Goal: Information Seeking & Learning: Learn about a topic

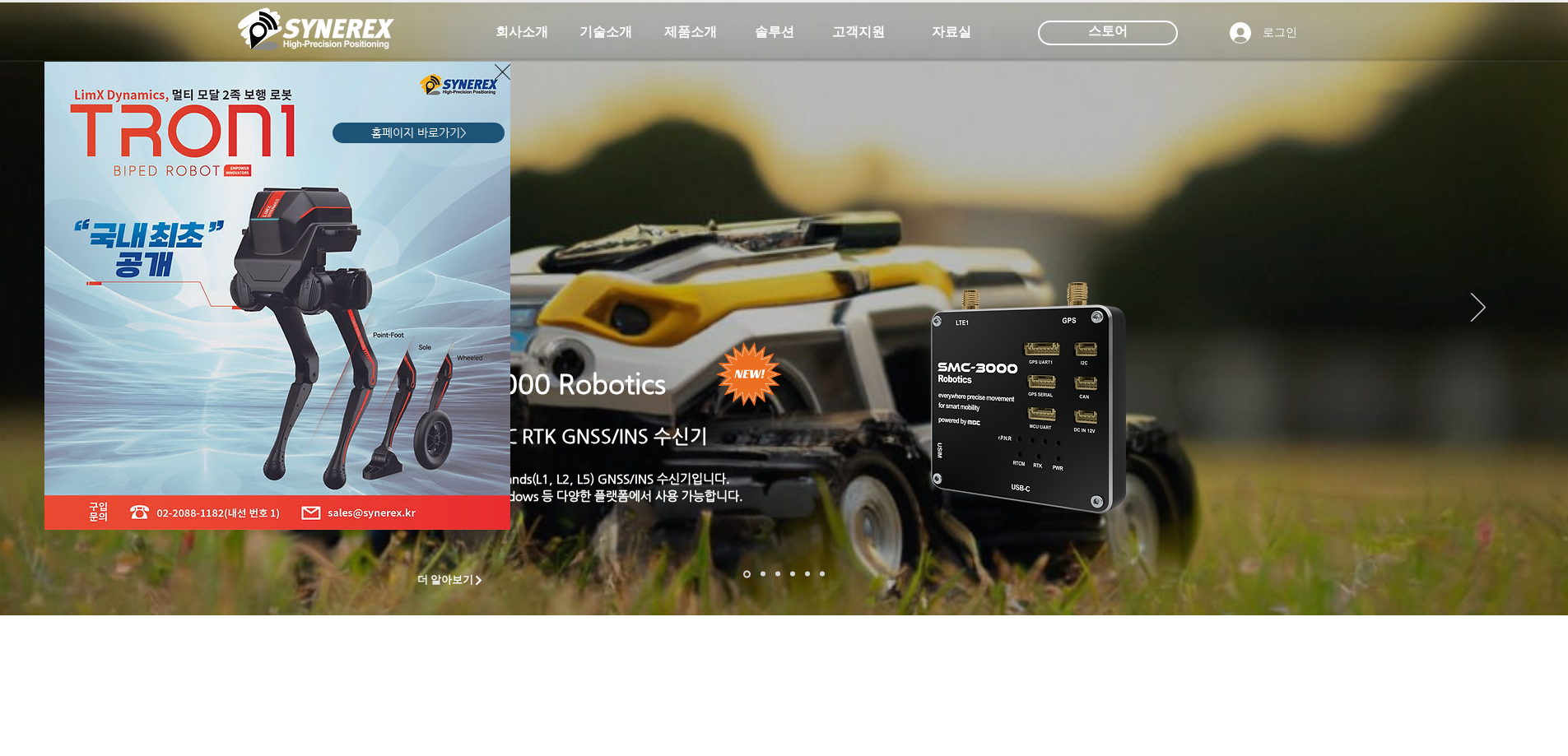
click at [687, 31] on div "LimX Dinamics" at bounding box center [784, 378] width 1568 height 756
click at [498, 73] on icon "사이트로 돌아가기" at bounding box center [503, 72] width 15 height 21
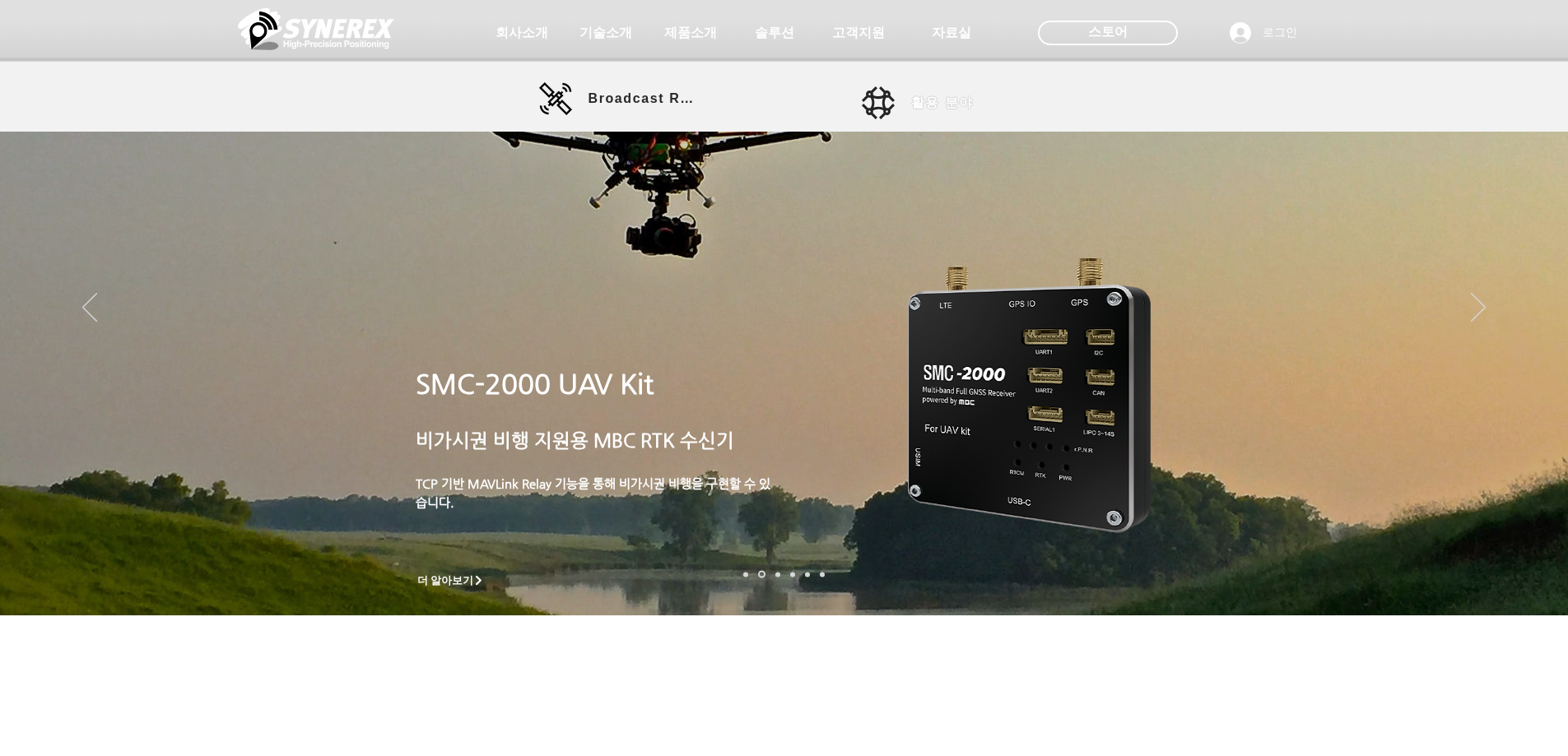
click at [922, 91] on span "활용 분야" at bounding box center [960, 103] width 98 height 33
click at [951, 92] on span "활용 분야" at bounding box center [960, 103] width 98 height 33
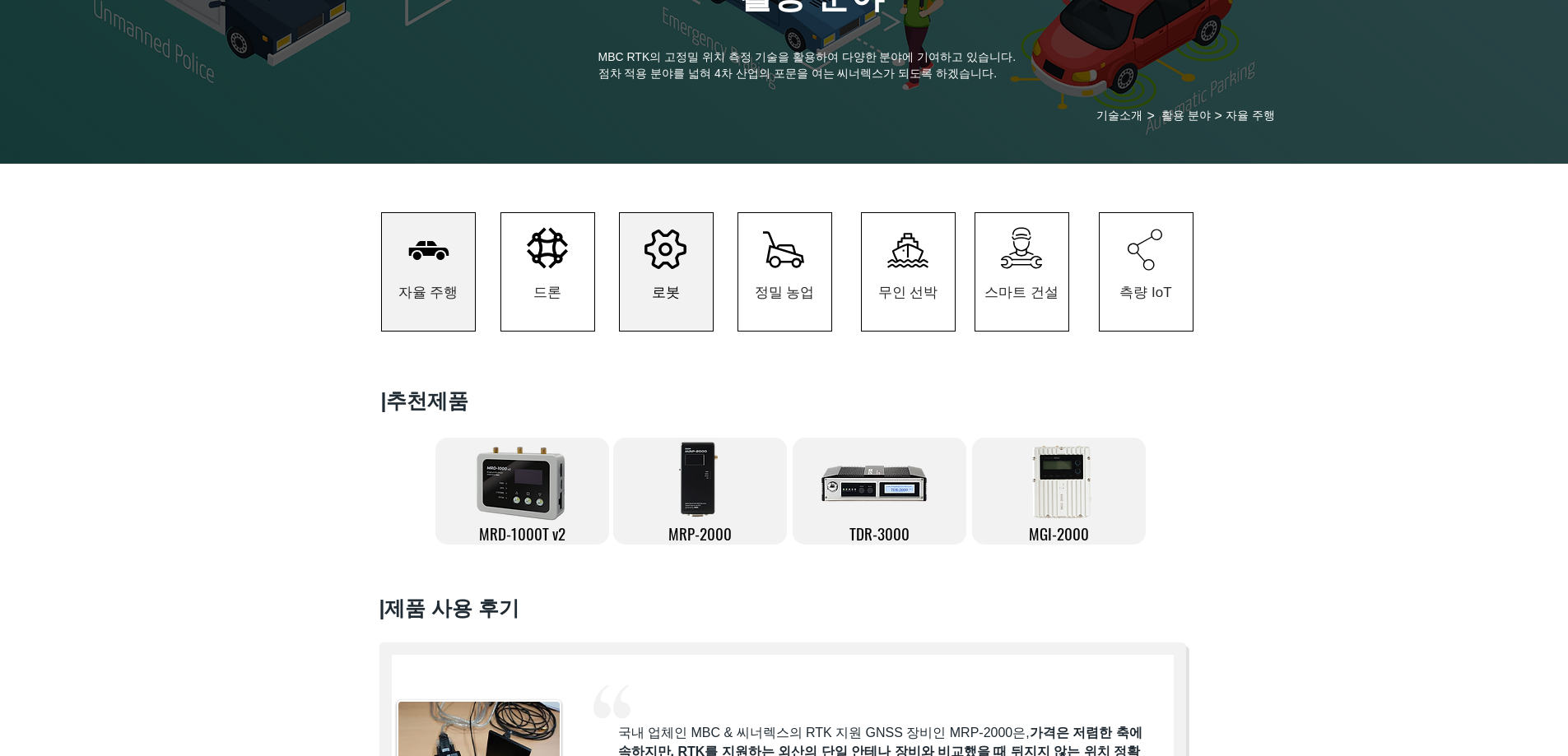
scroll to position [164, 0]
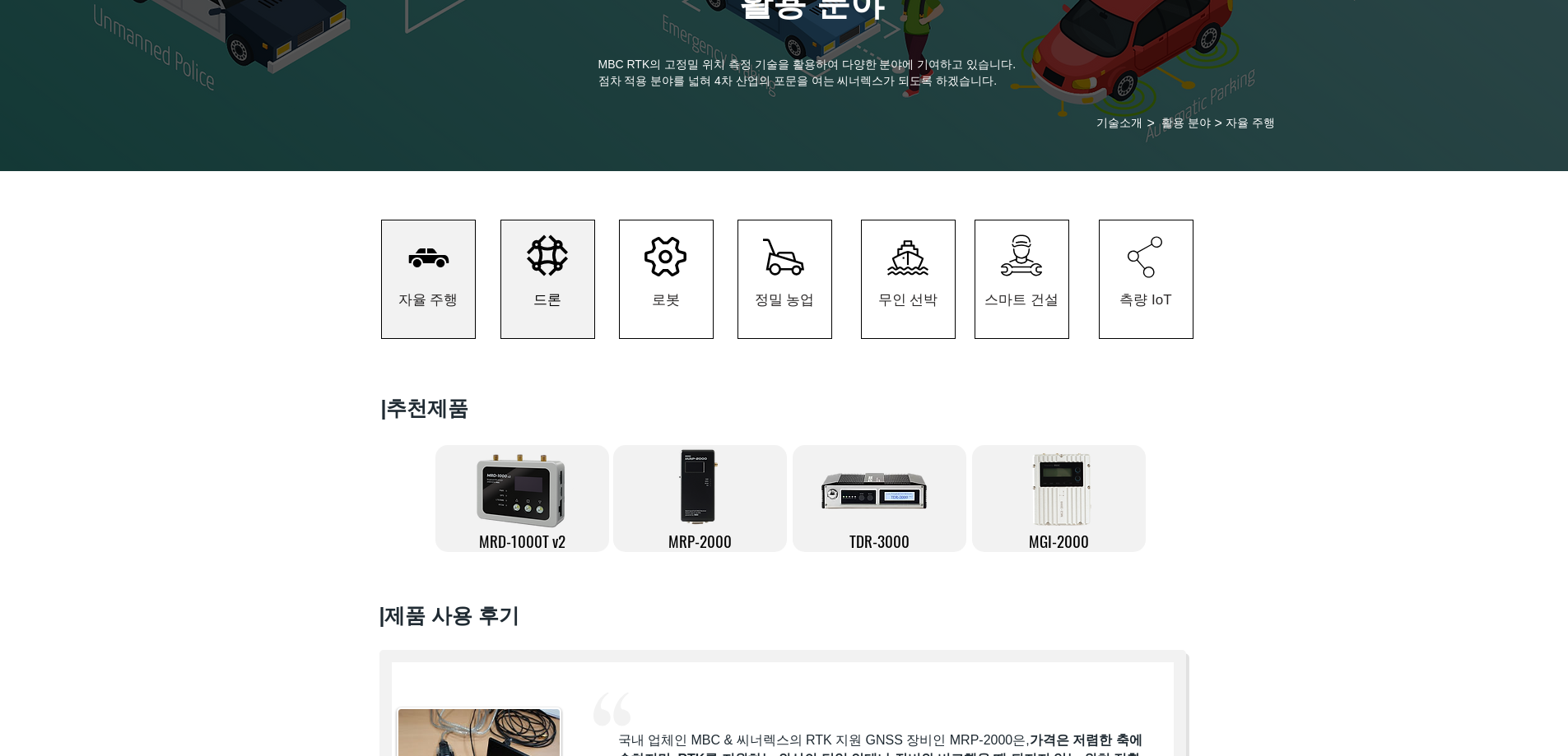
click at [580, 273] on span "드론" at bounding box center [547, 300] width 93 height 76
click at [557, 303] on span "드론" at bounding box center [547, 300] width 28 height 19
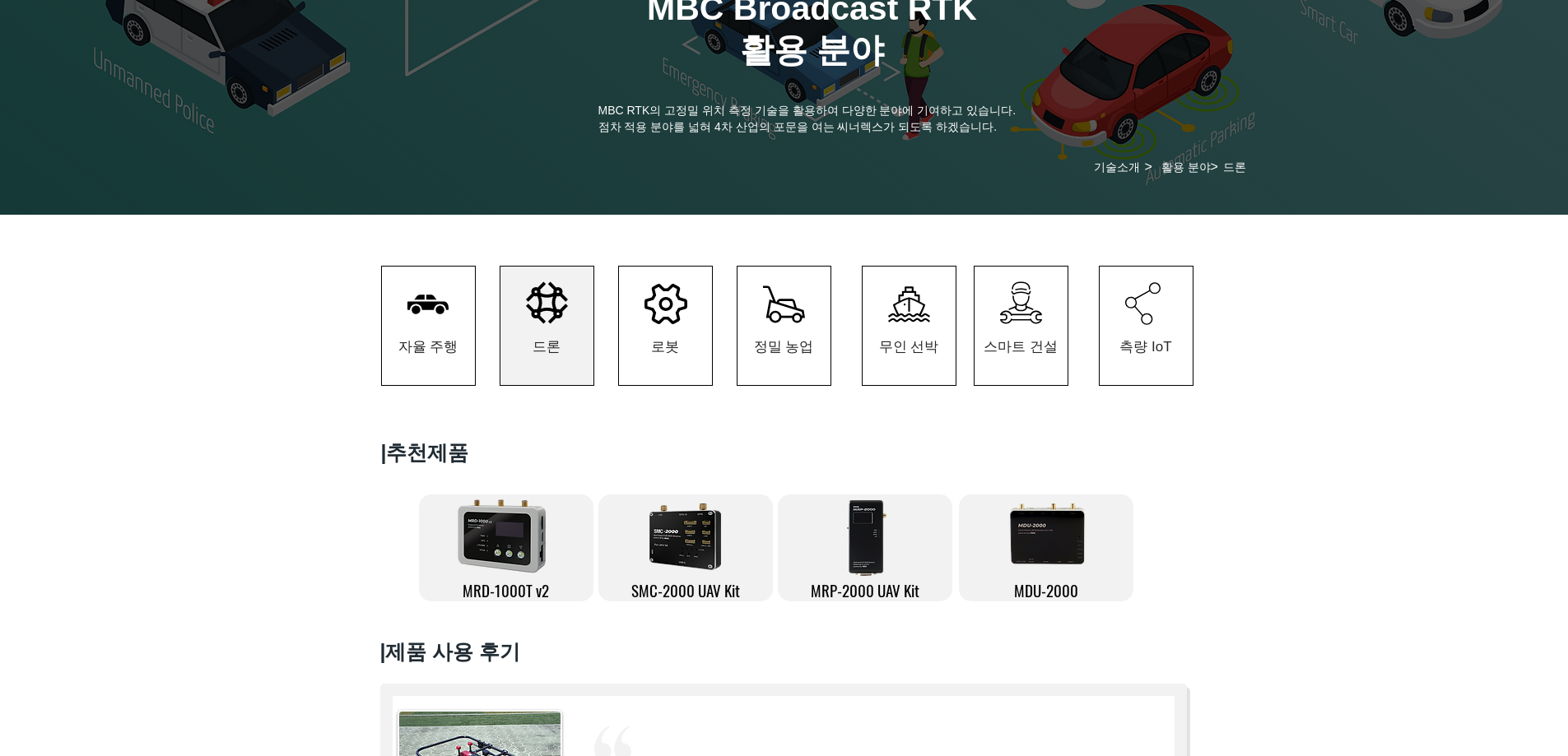
scroll to position [435, 0]
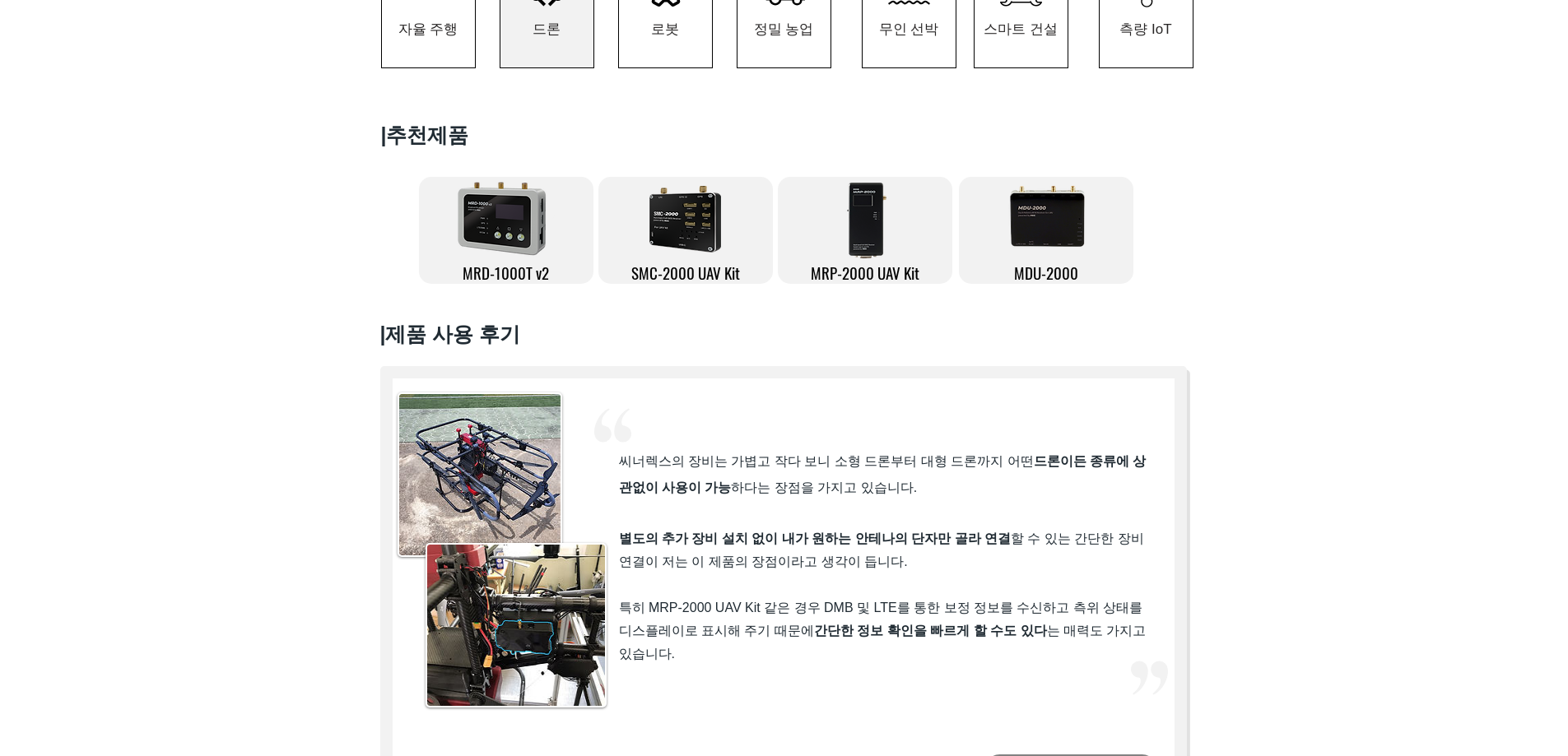
click at [1315, 313] on div at bounding box center [784, 479] width 1568 height 768
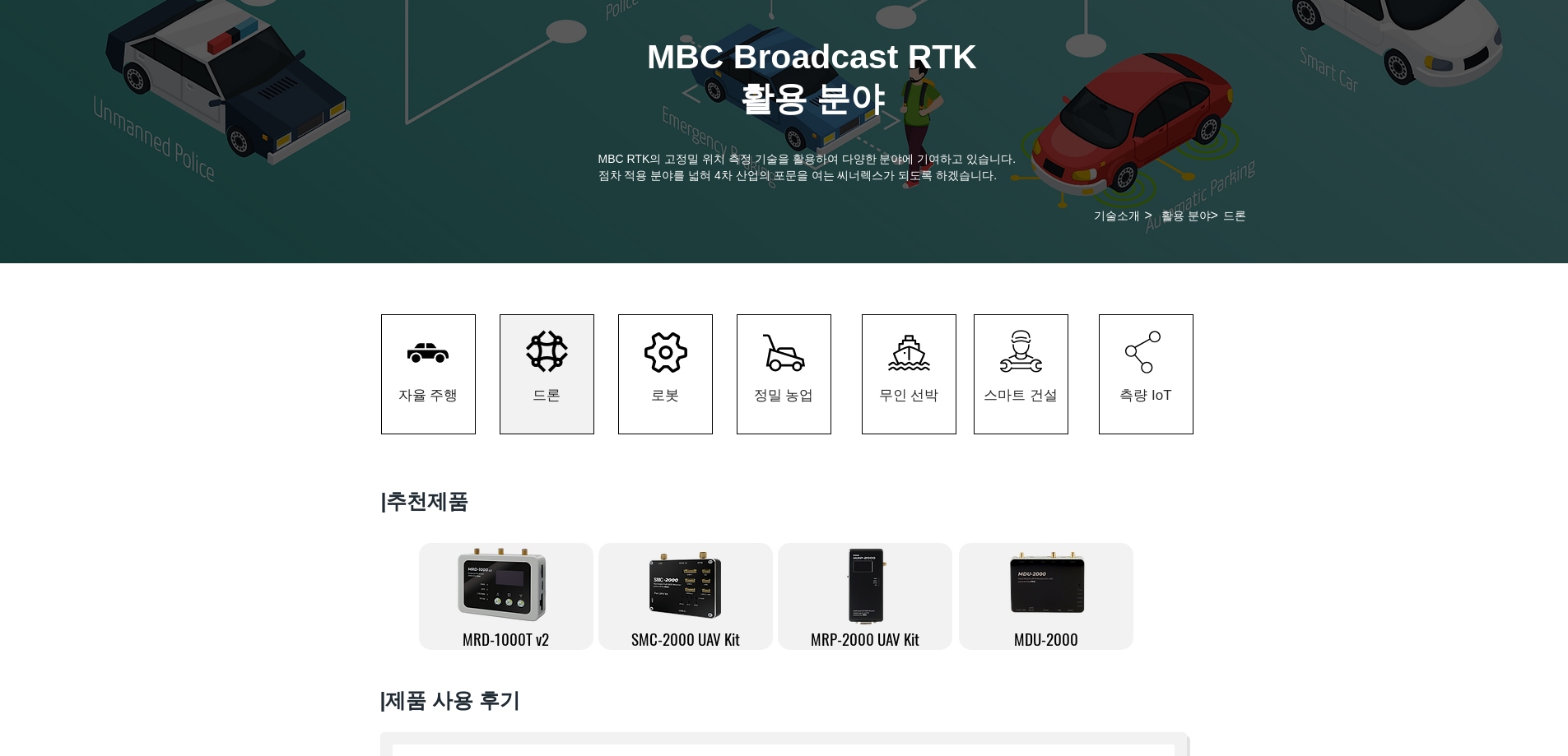
scroll to position [0, 0]
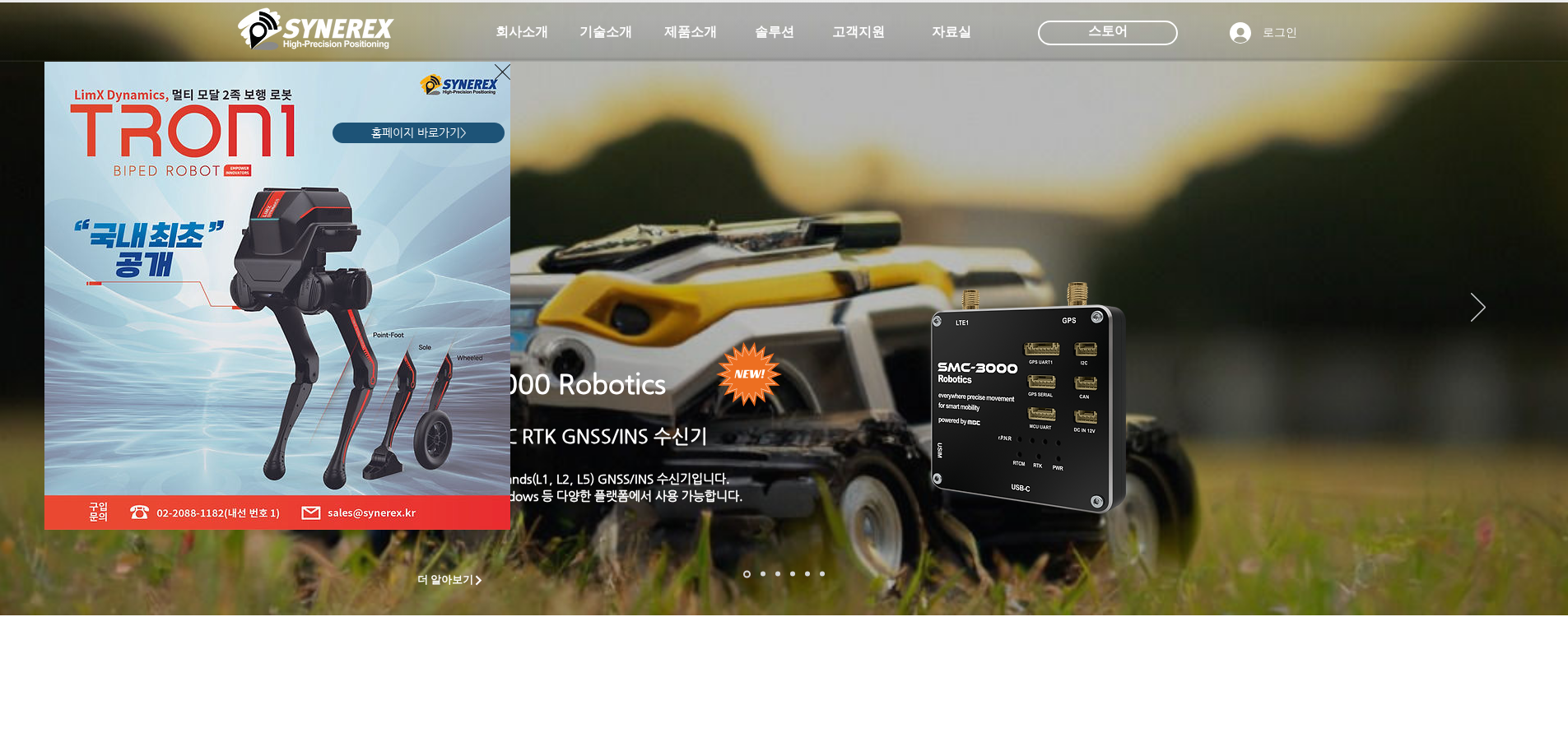
click at [499, 72] on icon "사이트로 돌아가기" at bounding box center [503, 72] width 15 height 21
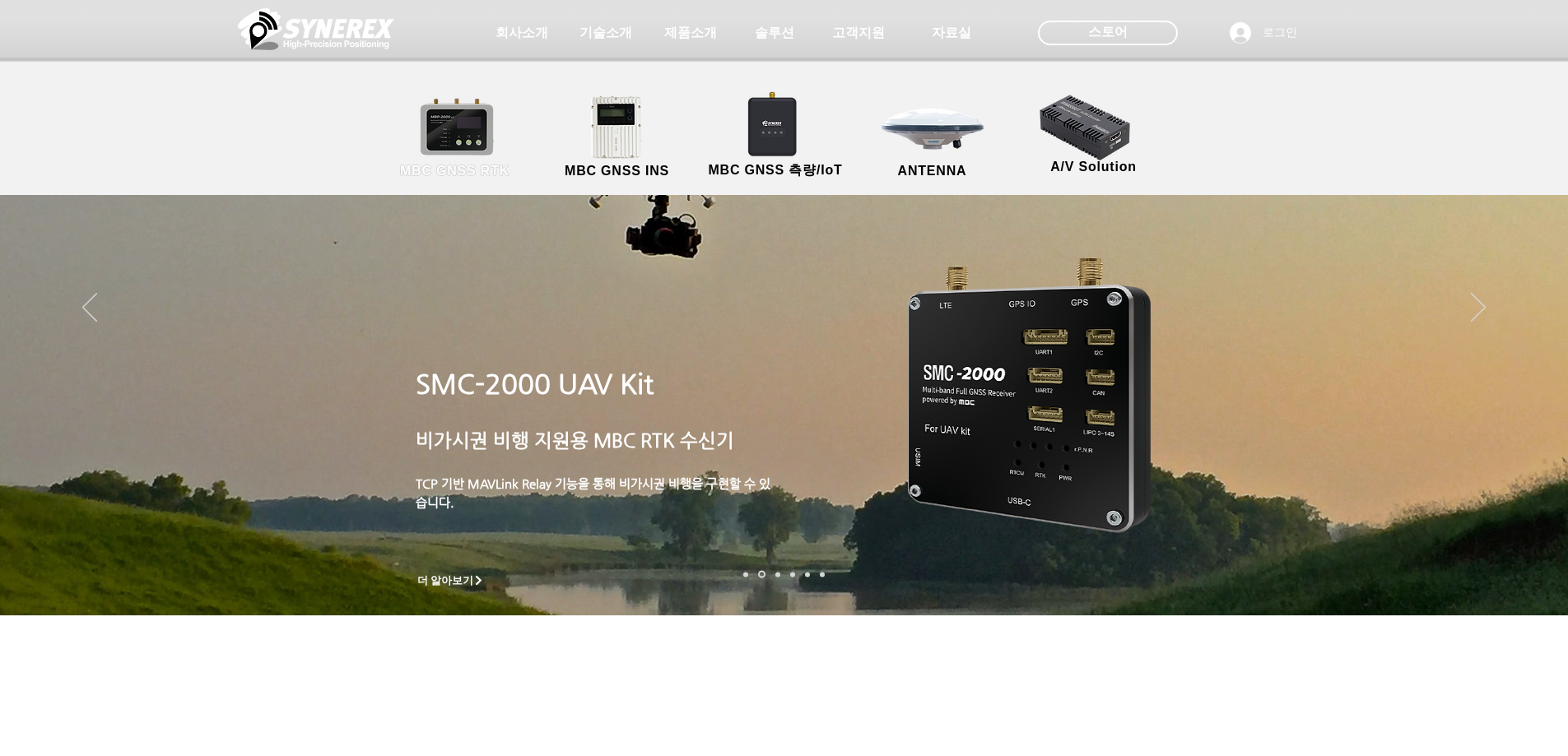
click at [456, 152] on link "MBC GNSS RTK" at bounding box center [455, 138] width 148 height 86
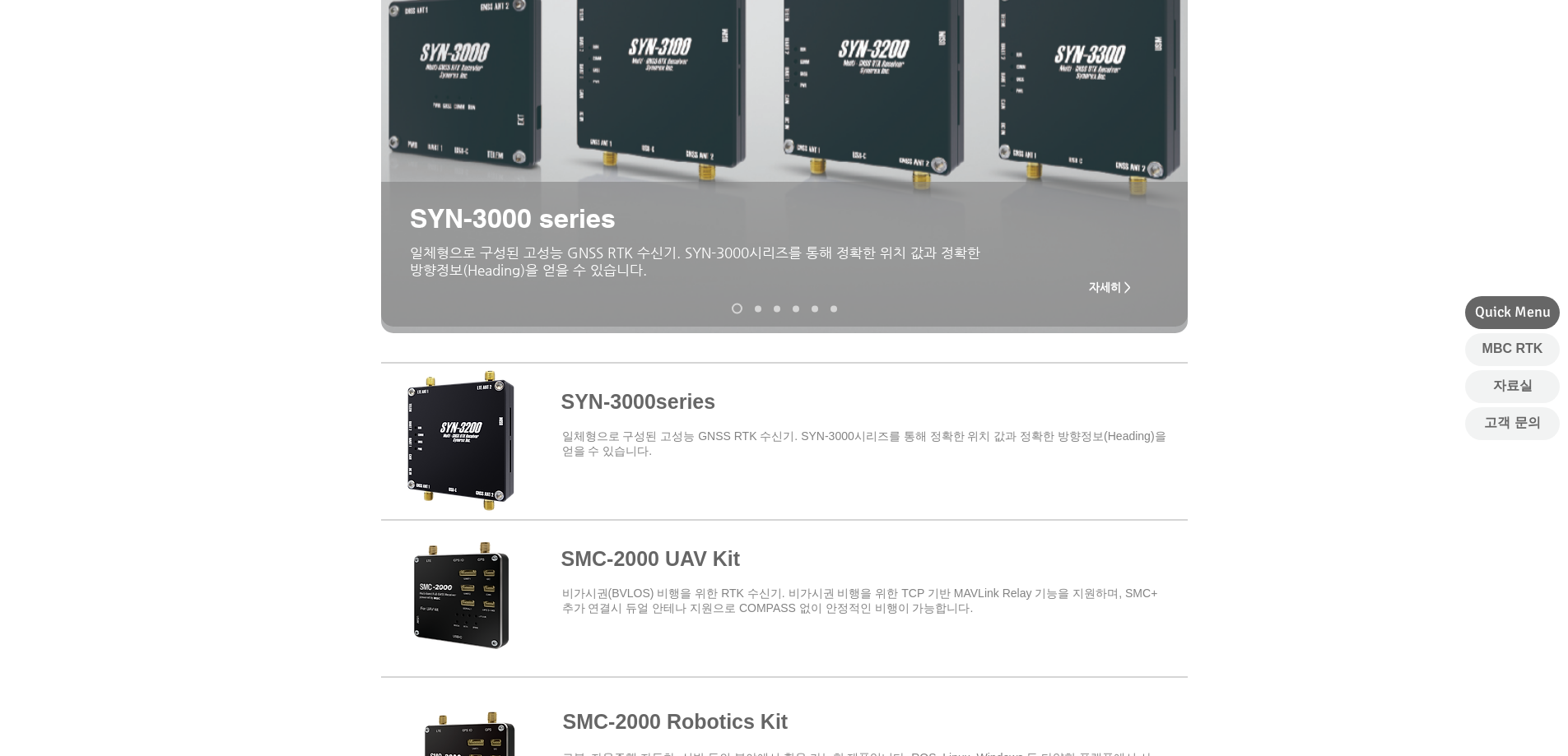
scroll to position [329, 0]
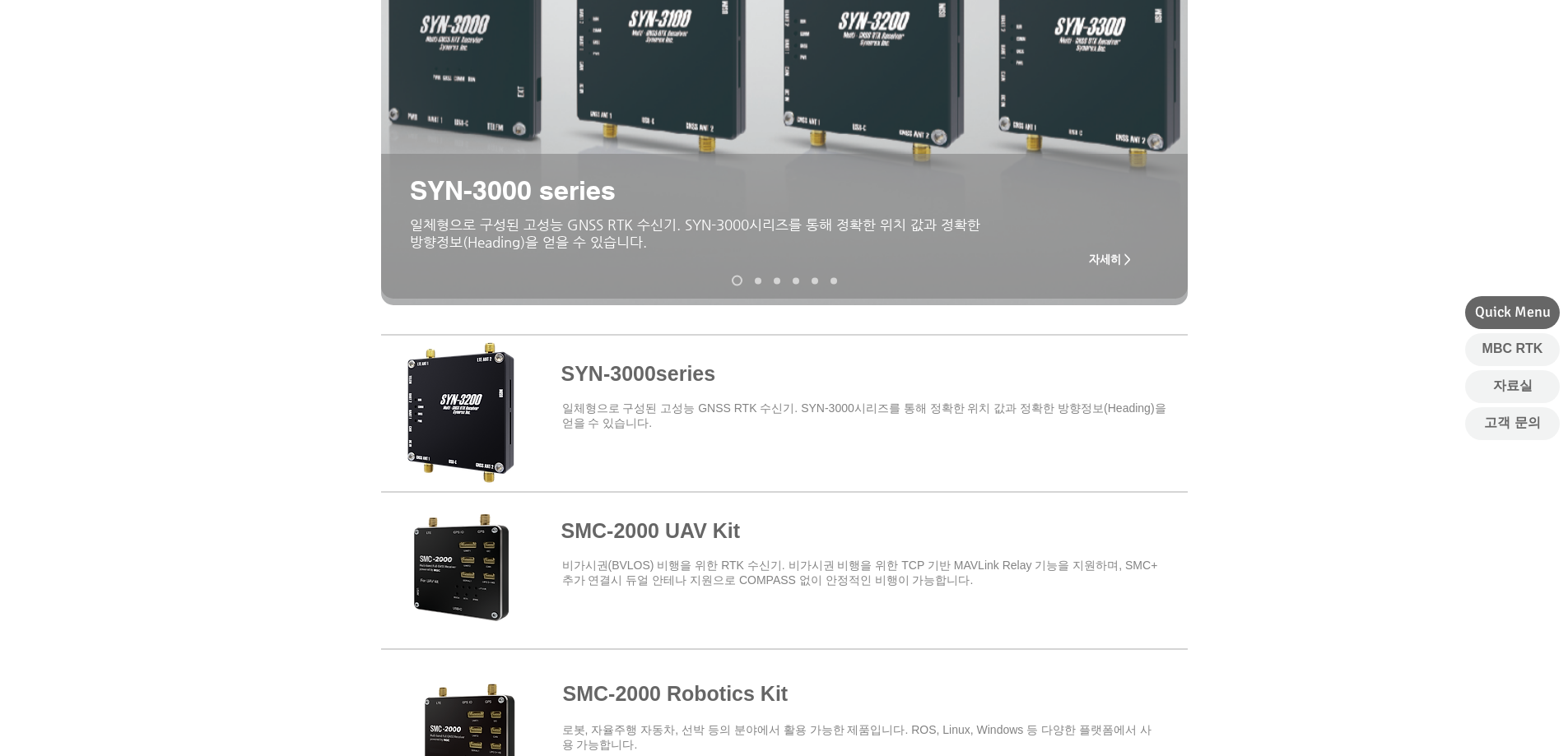
click at [1219, 224] on div "main content" at bounding box center [784, 121] width 1568 height 396
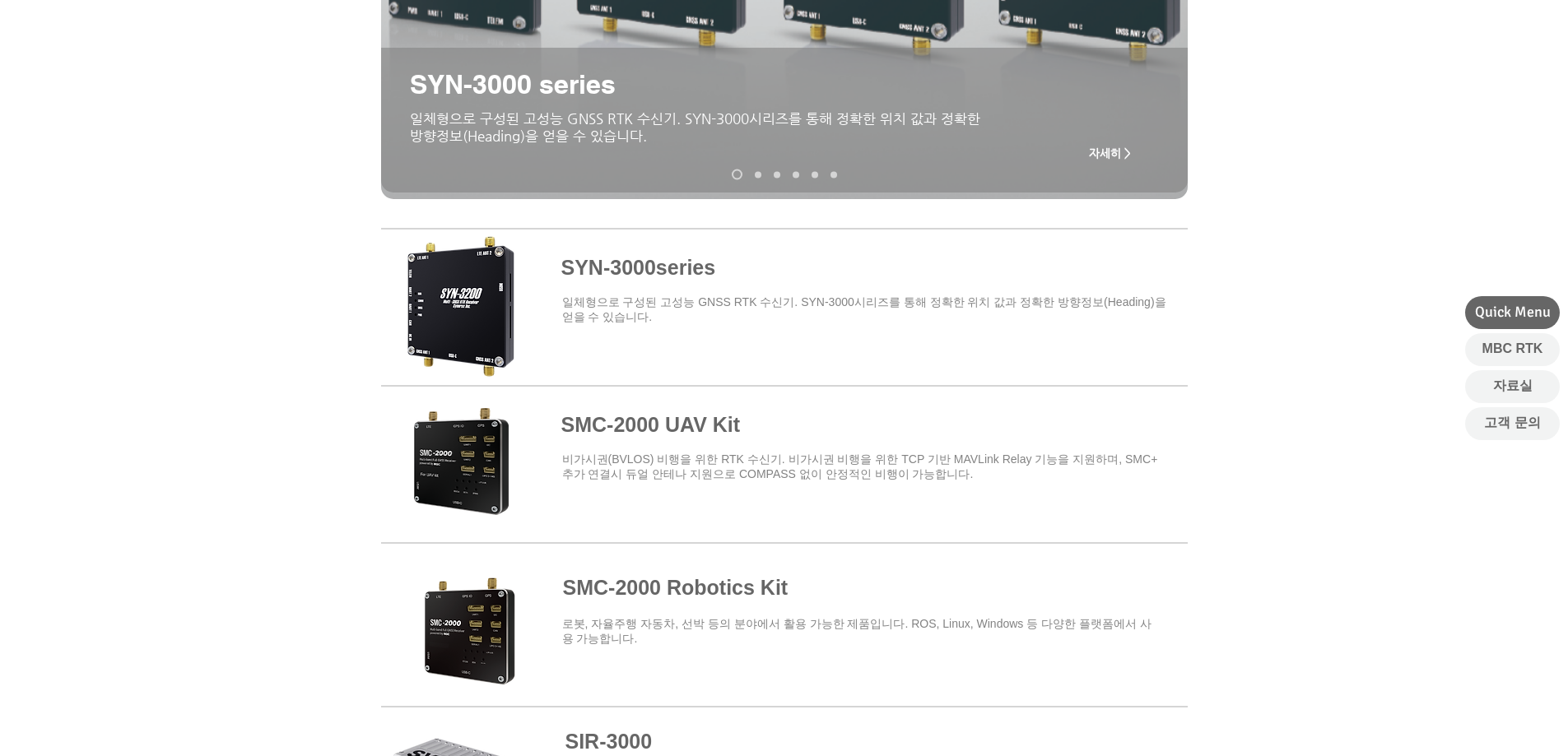
scroll to position [576, 0]
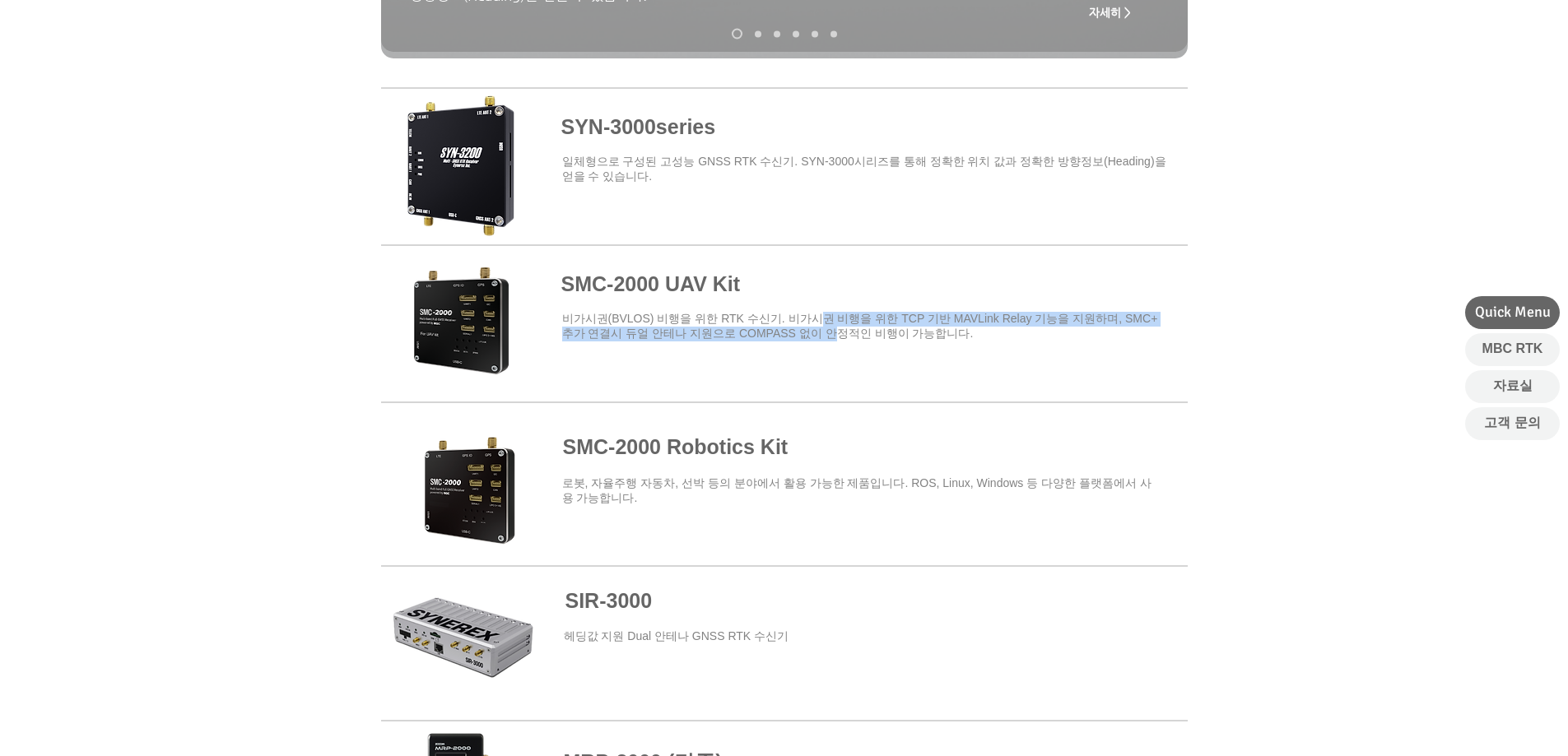
drag, startPoint x: 821, startPoint y: 320, endPoint x: 839, endPoint y: 337, distance: 24.8
click at [839, 337] on span "​비가시권(BVLOS) 비행을 위한 RTK 수신기. 비가시권 비행을 위한 TCP 기반 MAVLink Relay 기능을 지원하며, SMC+ 추가…" at bounding box center [861, 325] width 596 height 28
click at [748, 318] on span "​비가시권(BVLOS) 비행을 위한 RTK 수신기. 비가시권 비행을 위한 TCP 기반 MAVLink Relay 기능을 지원하며, SMC+ 추가…" at bounding box center [861, 325] width 596 height 28
click at [1292, 278] on div at bounding box center [784, 314] width 1568 height 483
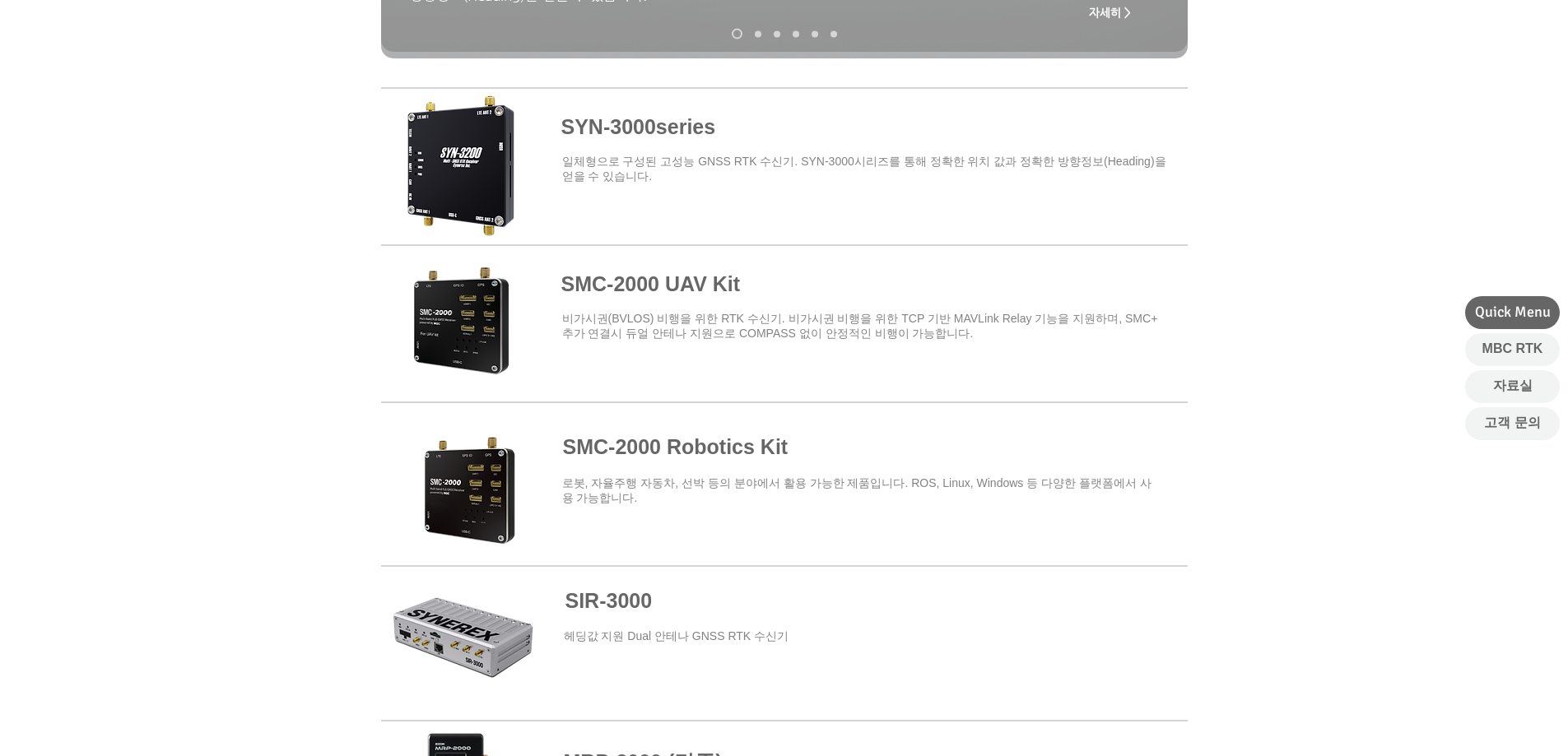
click at [1277, 265] on div at bounding box center [784, 314] width 1568 height 483
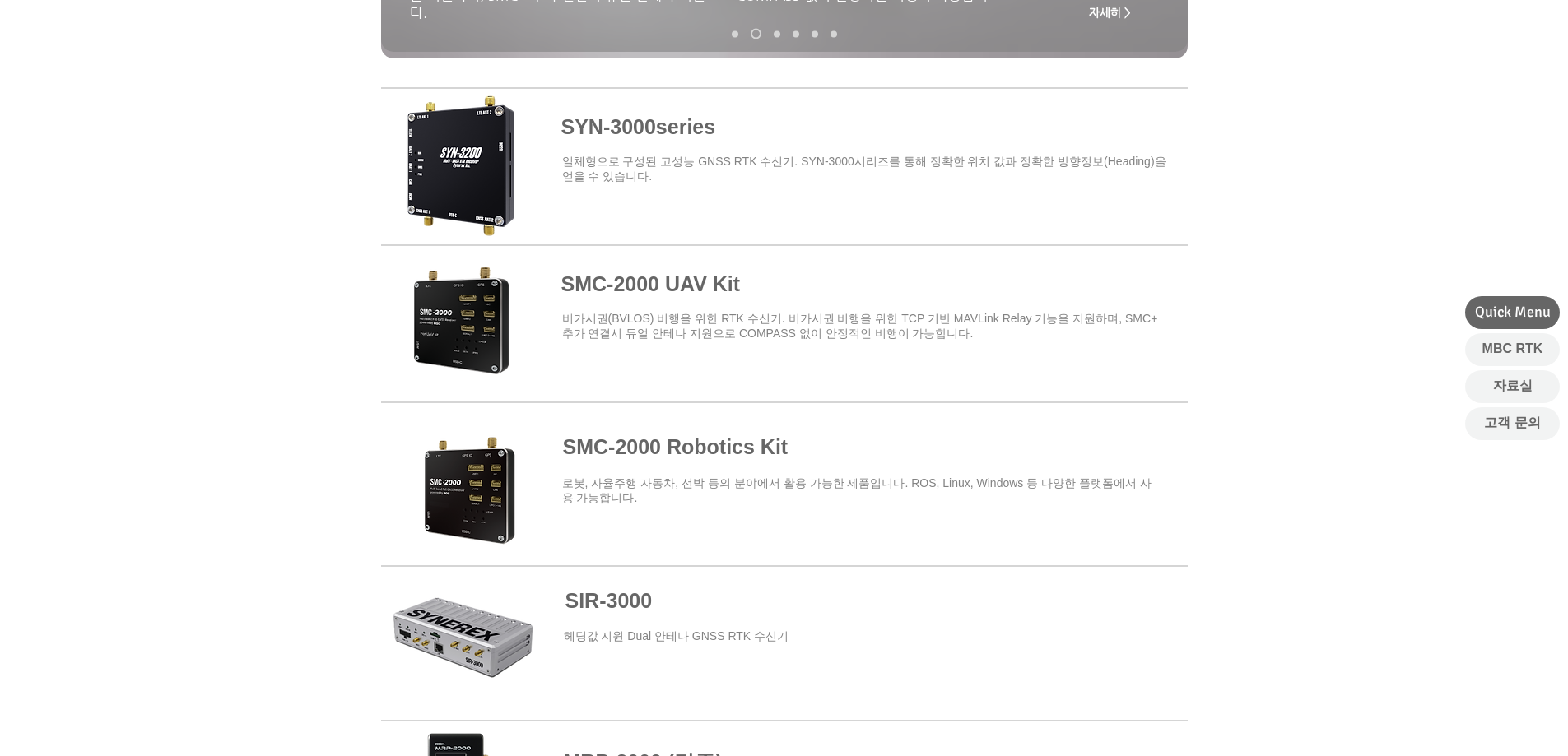
click at [1262, 261] on div at bounding box center [784, 314] width 1568 height 483
click at [1253, 270] on div at bounding box center [784, 314] width 1568 height 483
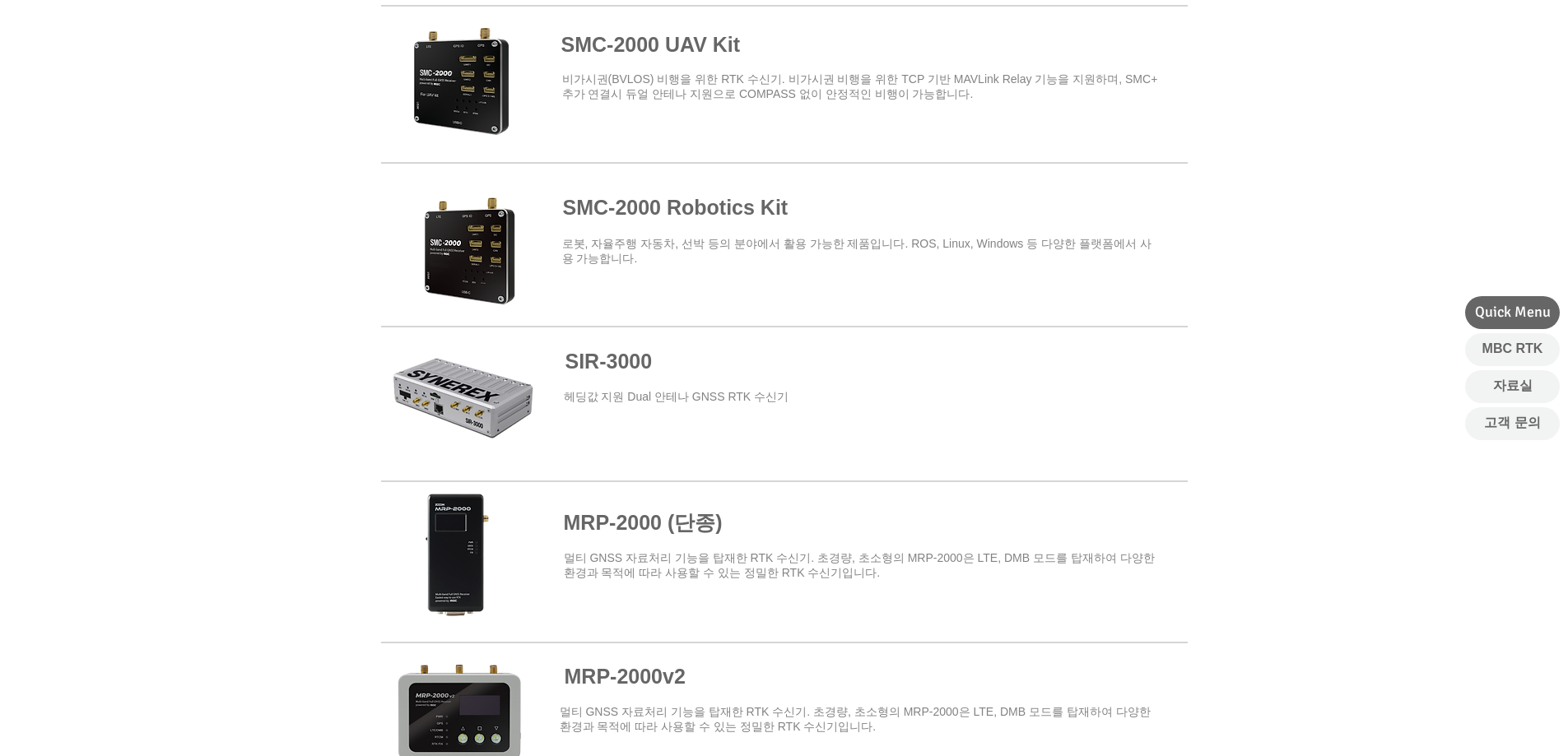
scroll to position [987, 0]
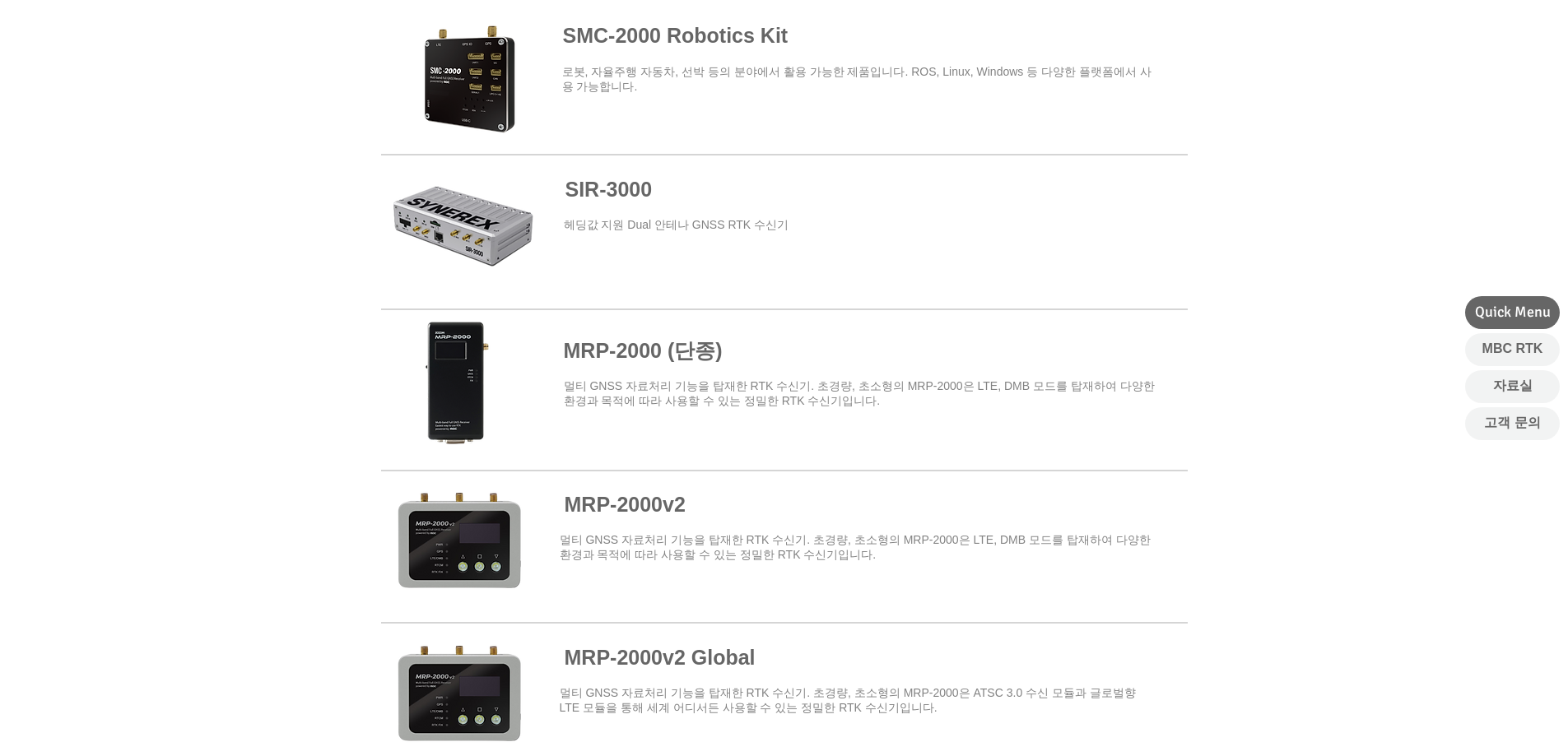
click at [1238, 253] on div at bounding box center [784, 762] width 1568 height 1236
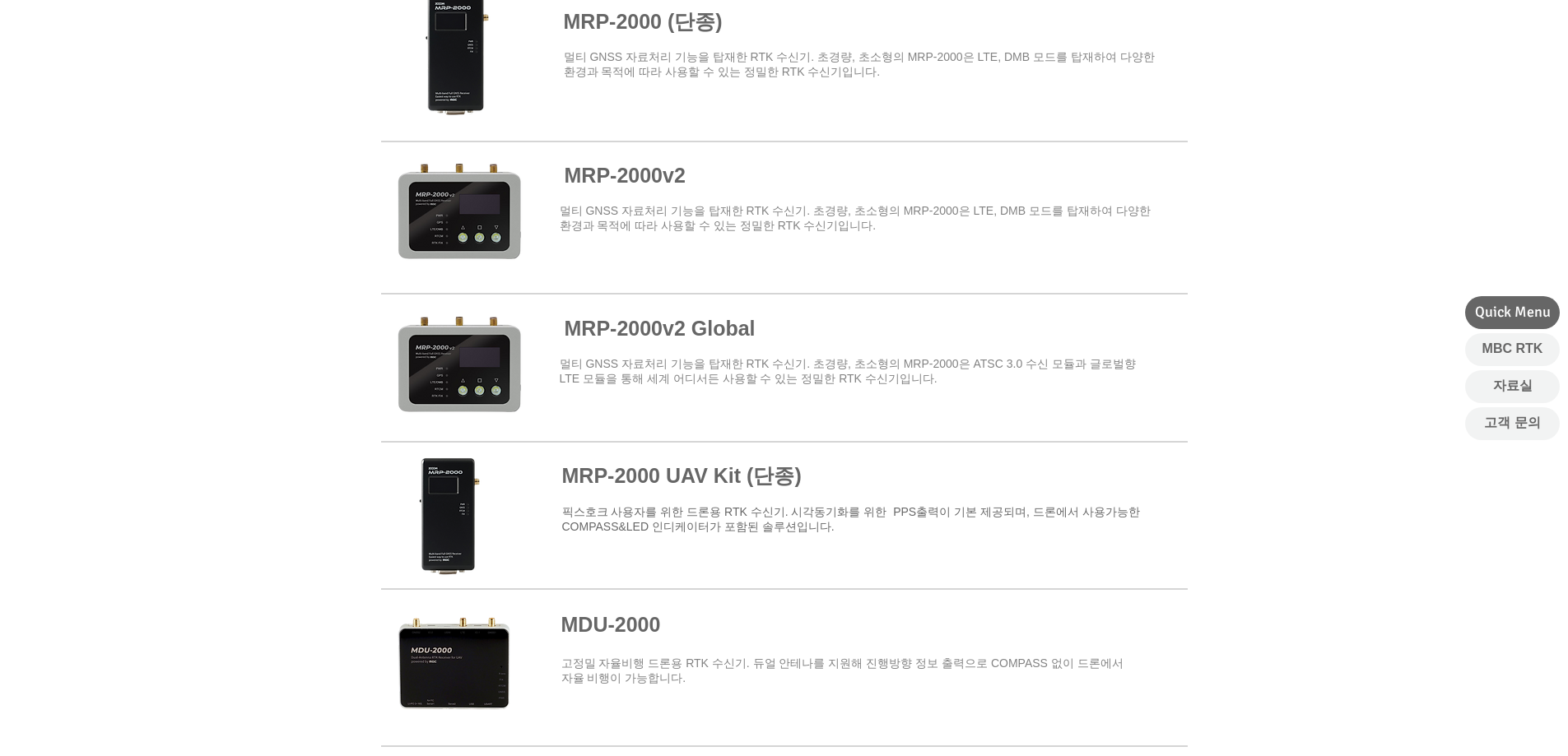
click at [1238, 253] on div at bounding box center [784, 433] width 1568 height 1236
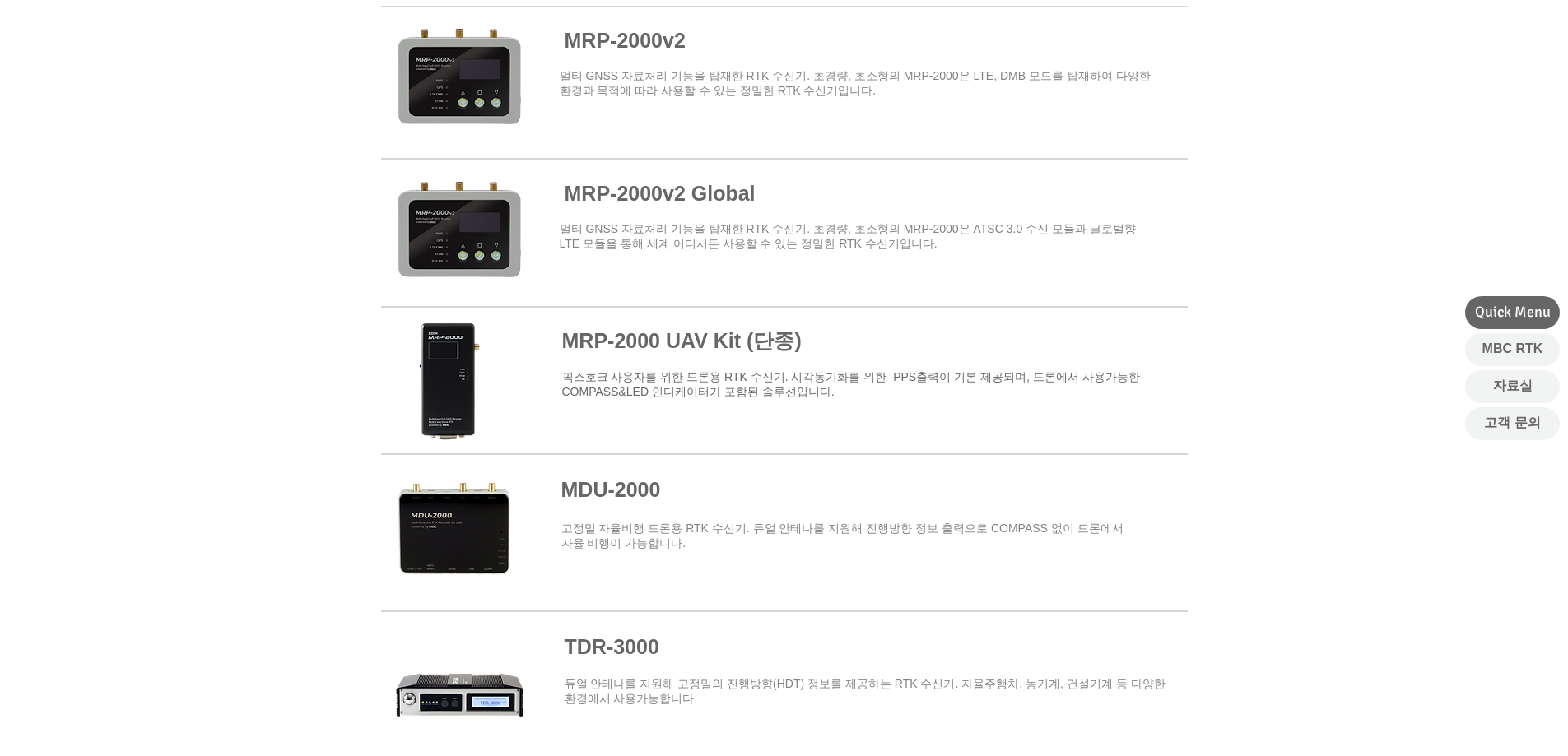
scroll to position [1481, 0]
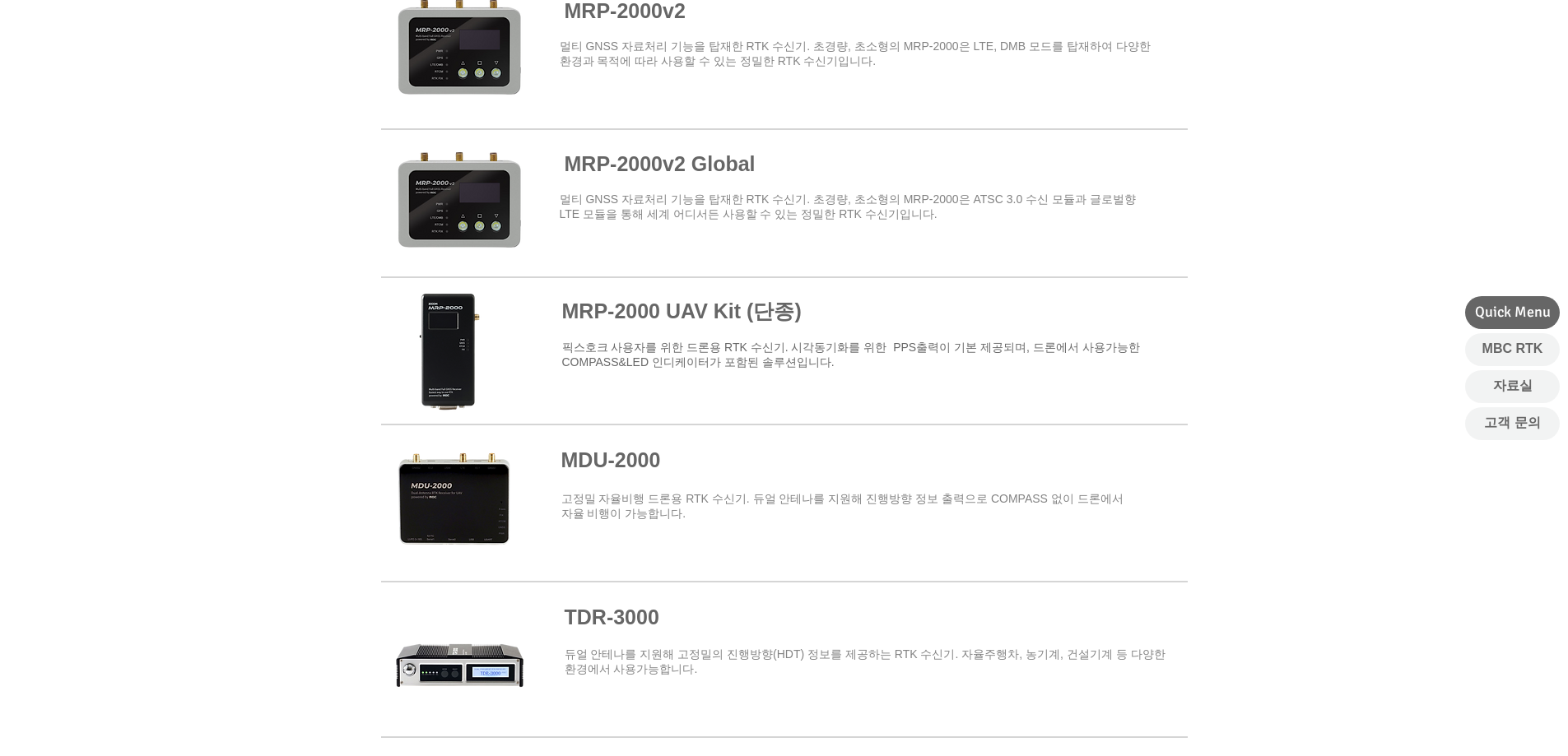
click at [1238, 255] on div at bounding box center [784, 268] width 1568 height 1236
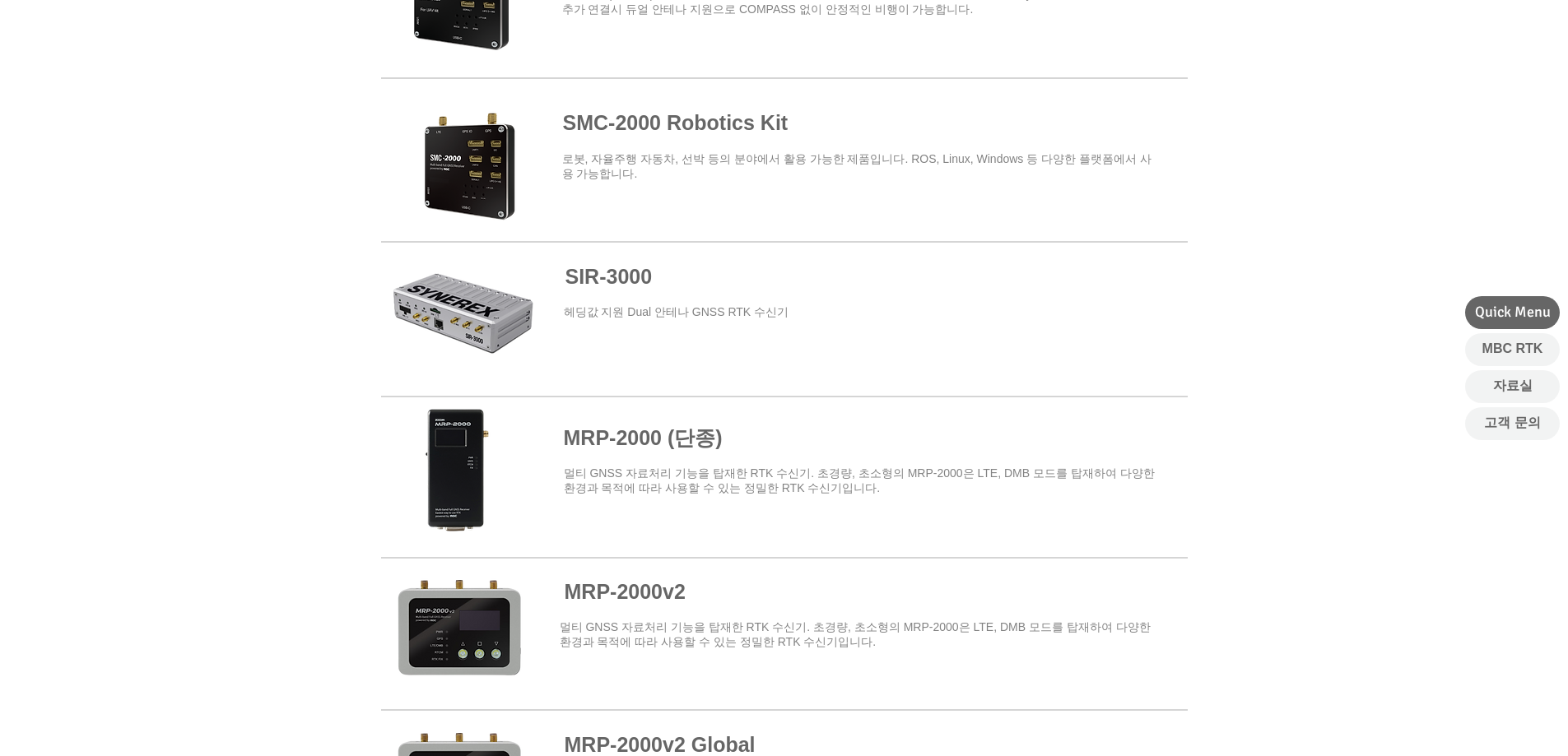
scroll to position [741, 0]
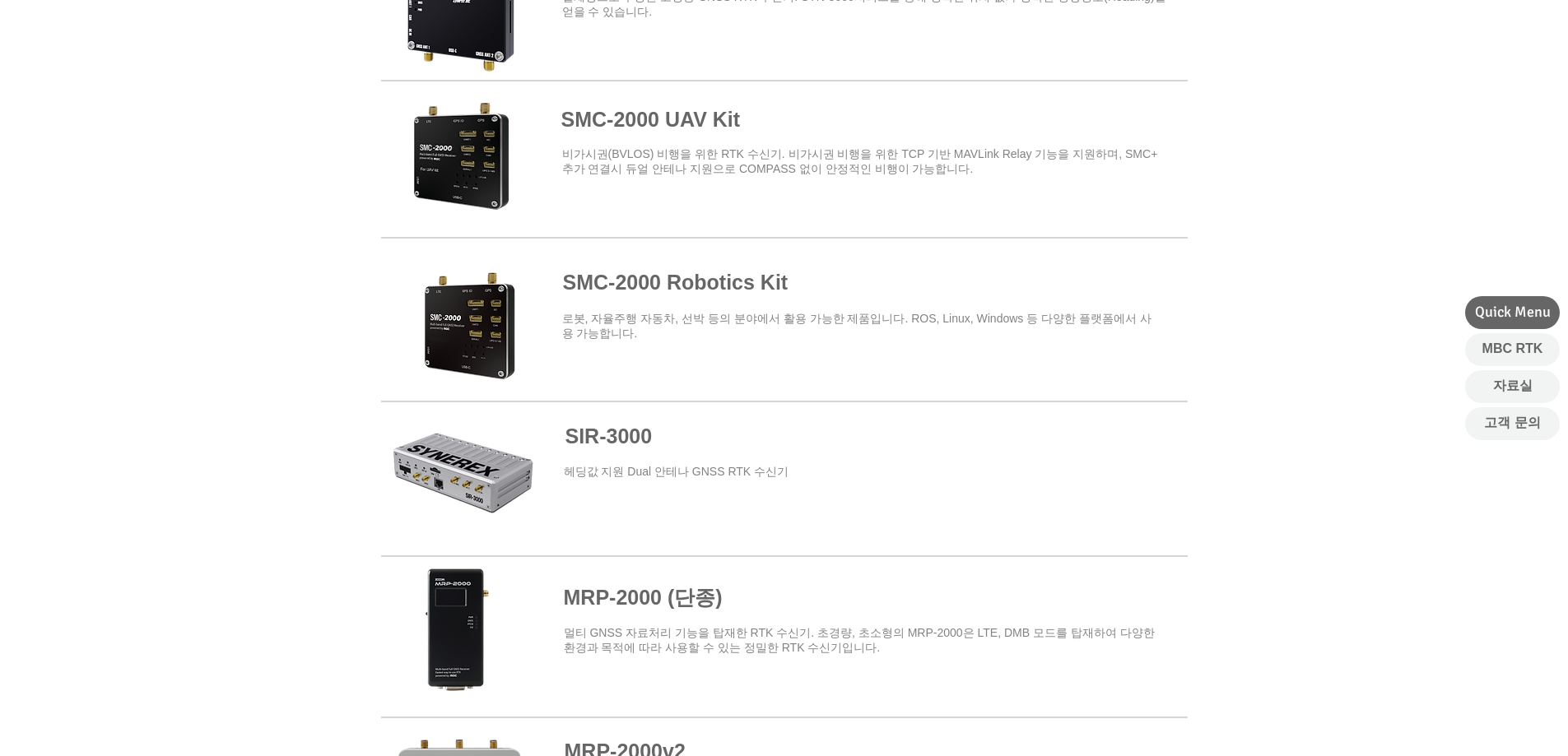
click at [707, 160] on span "​비가시권(BVLOS) 비행을 위한 RTK 수신기. 비가시권 비행을 위한 TCP 기반 MAVLink Relay 기능을 지원하며, SMC+ 추가…" at bounding box center [861, 161] width 596 height 28
click at [694, 113] on span at bounding box center [784, 156] width 807 height 144
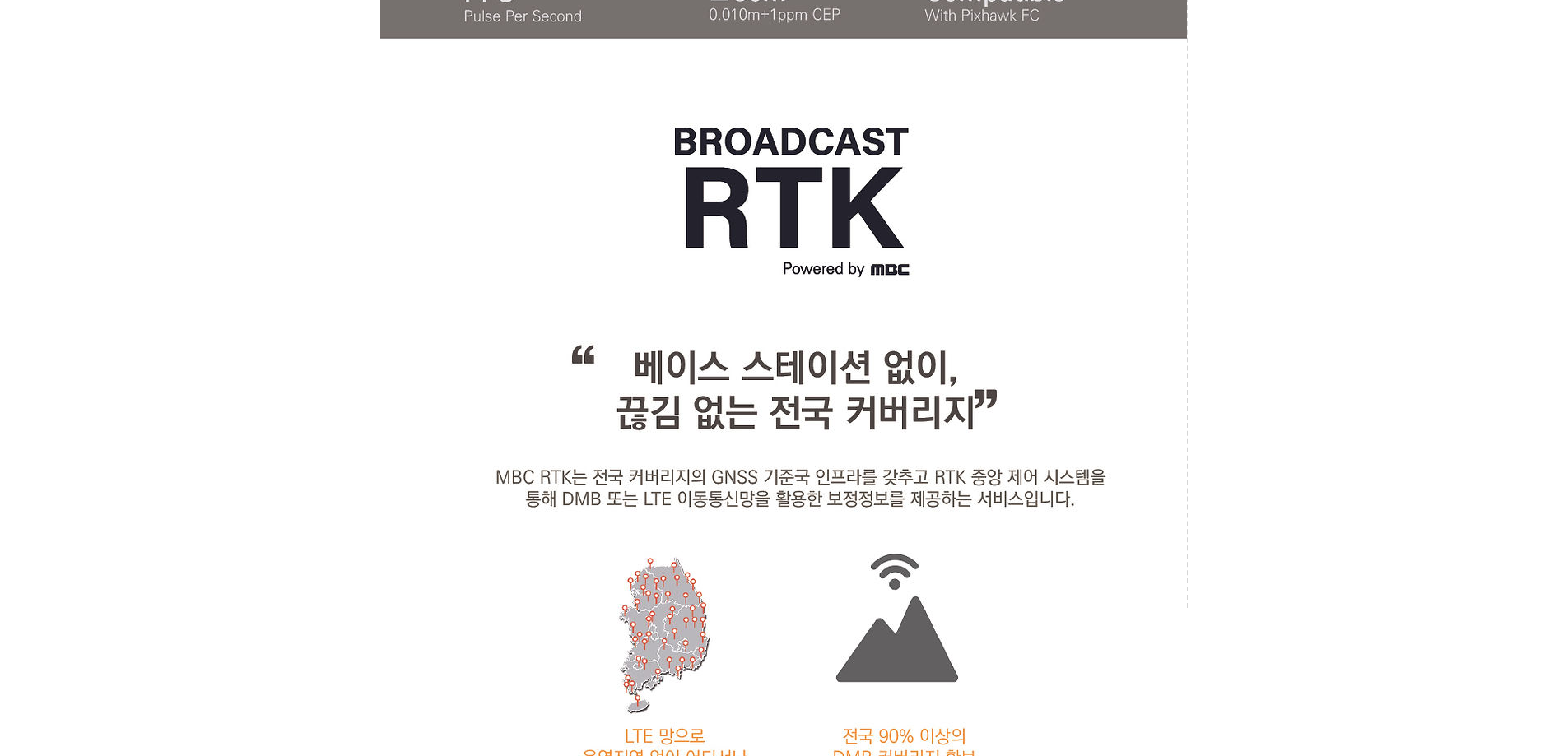
scroll to position [1481, 0]
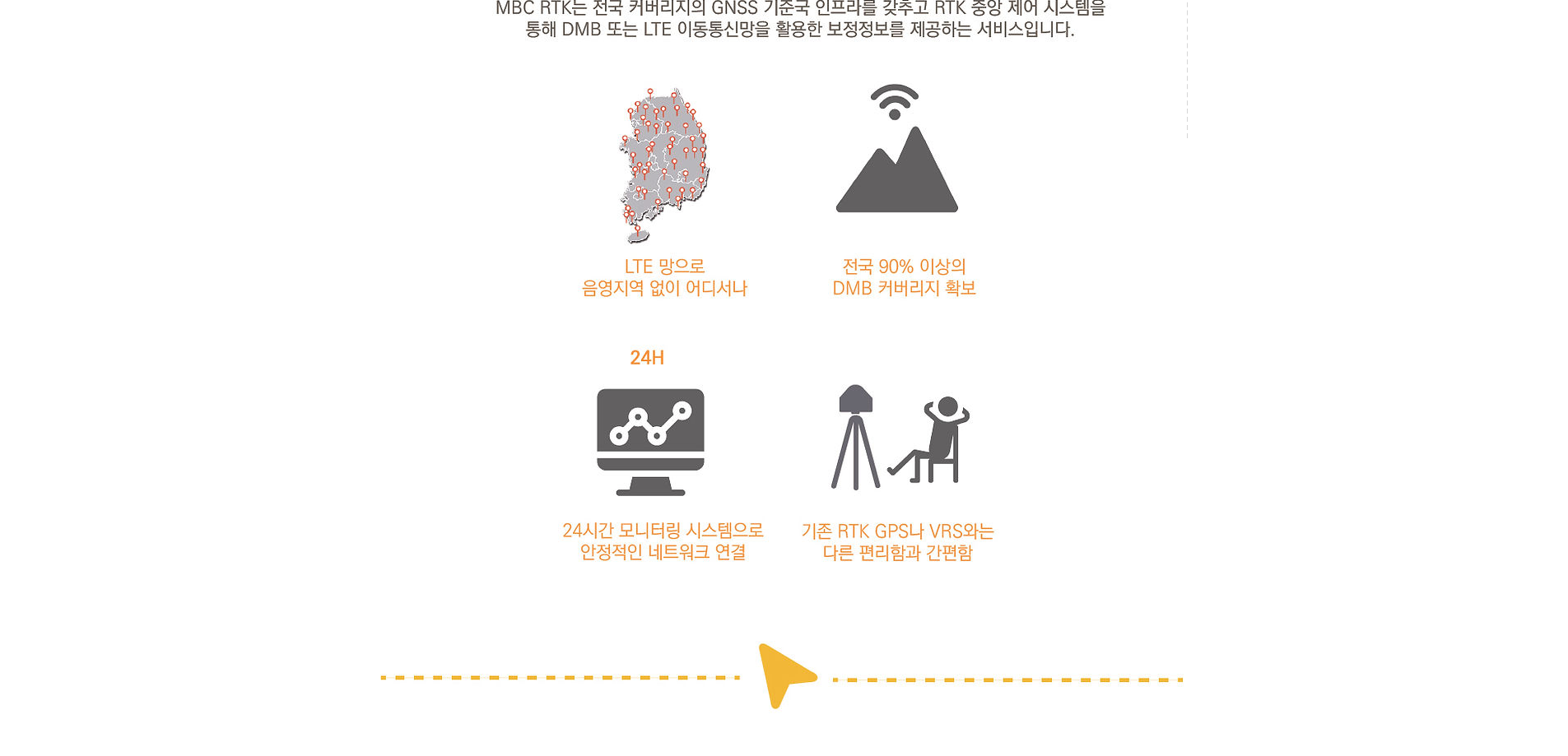
scroll to position [1975, 0]
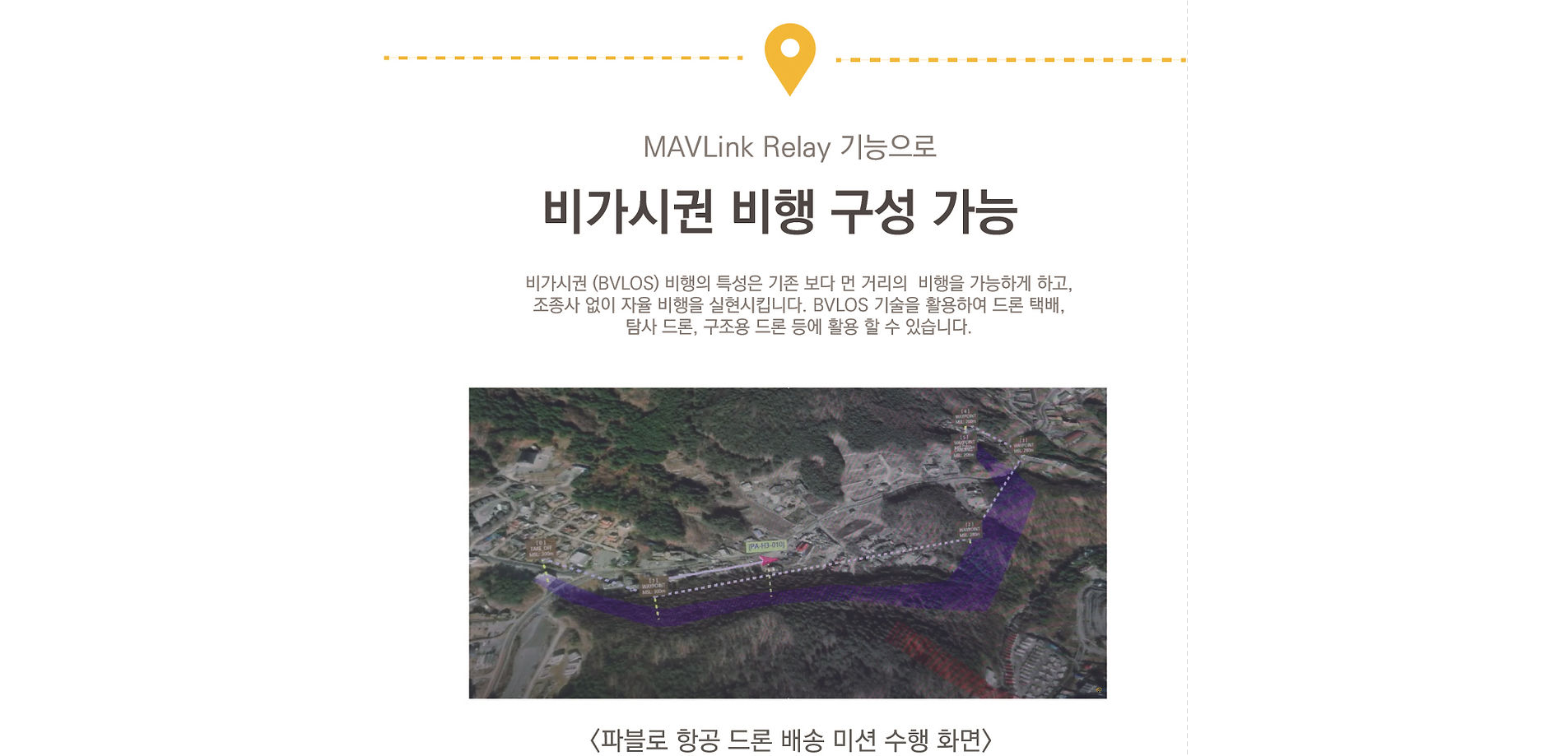
scroll to position [3539, 0]
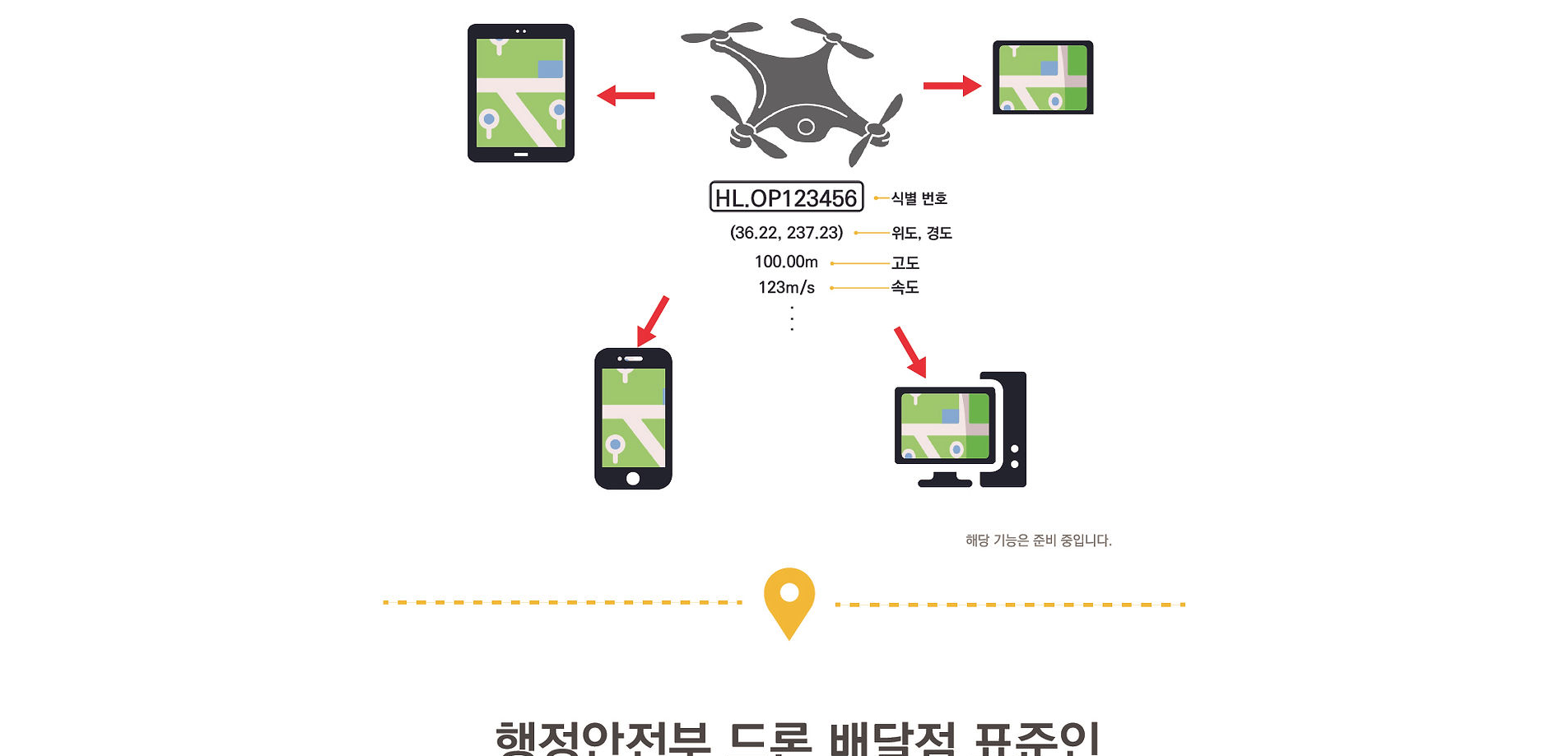
click at [1250, 263] on div at bounding box center [784, 584] width 1568 height 10635
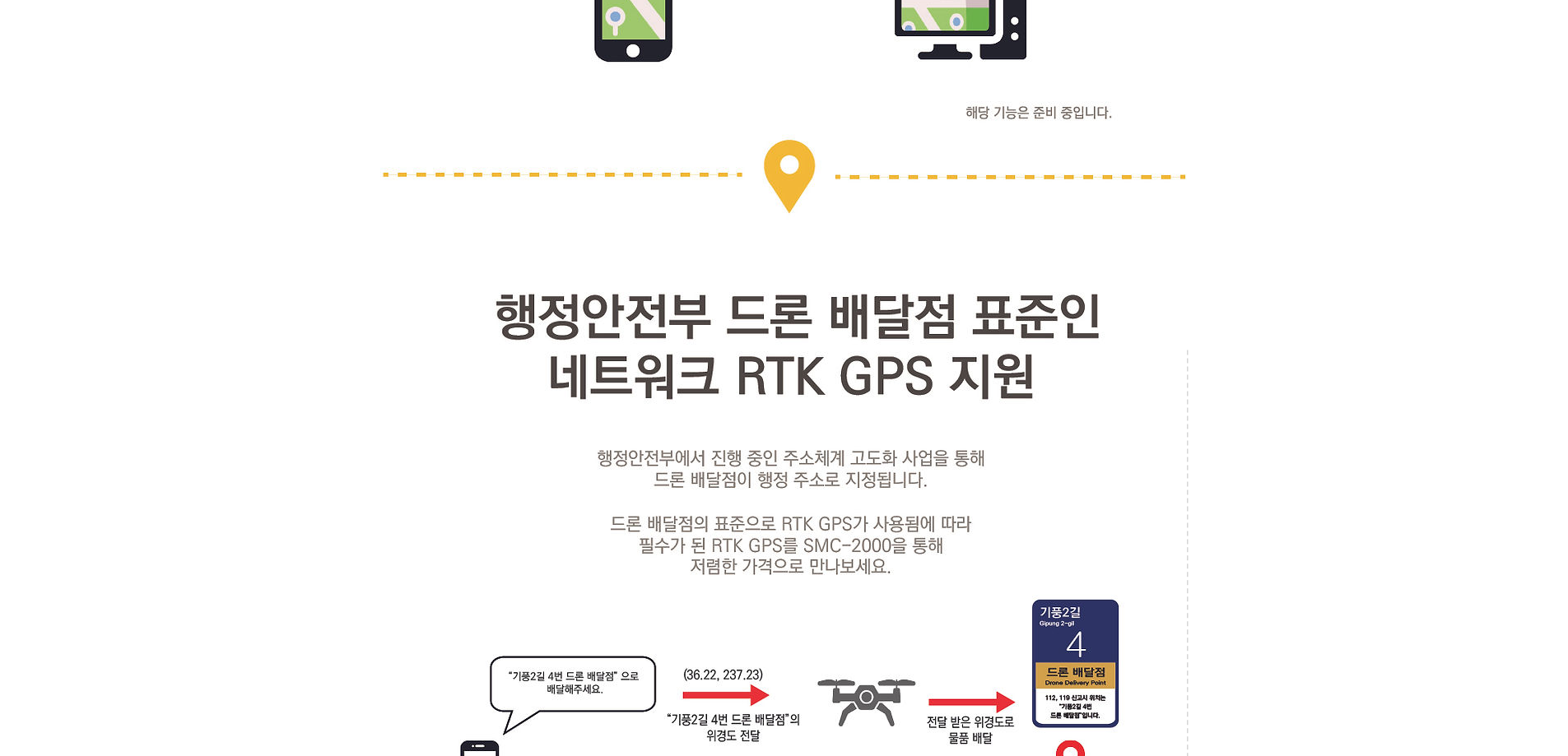
click at [1248, 260] on div at bounding box center [784, 156] width 1568 height 10635
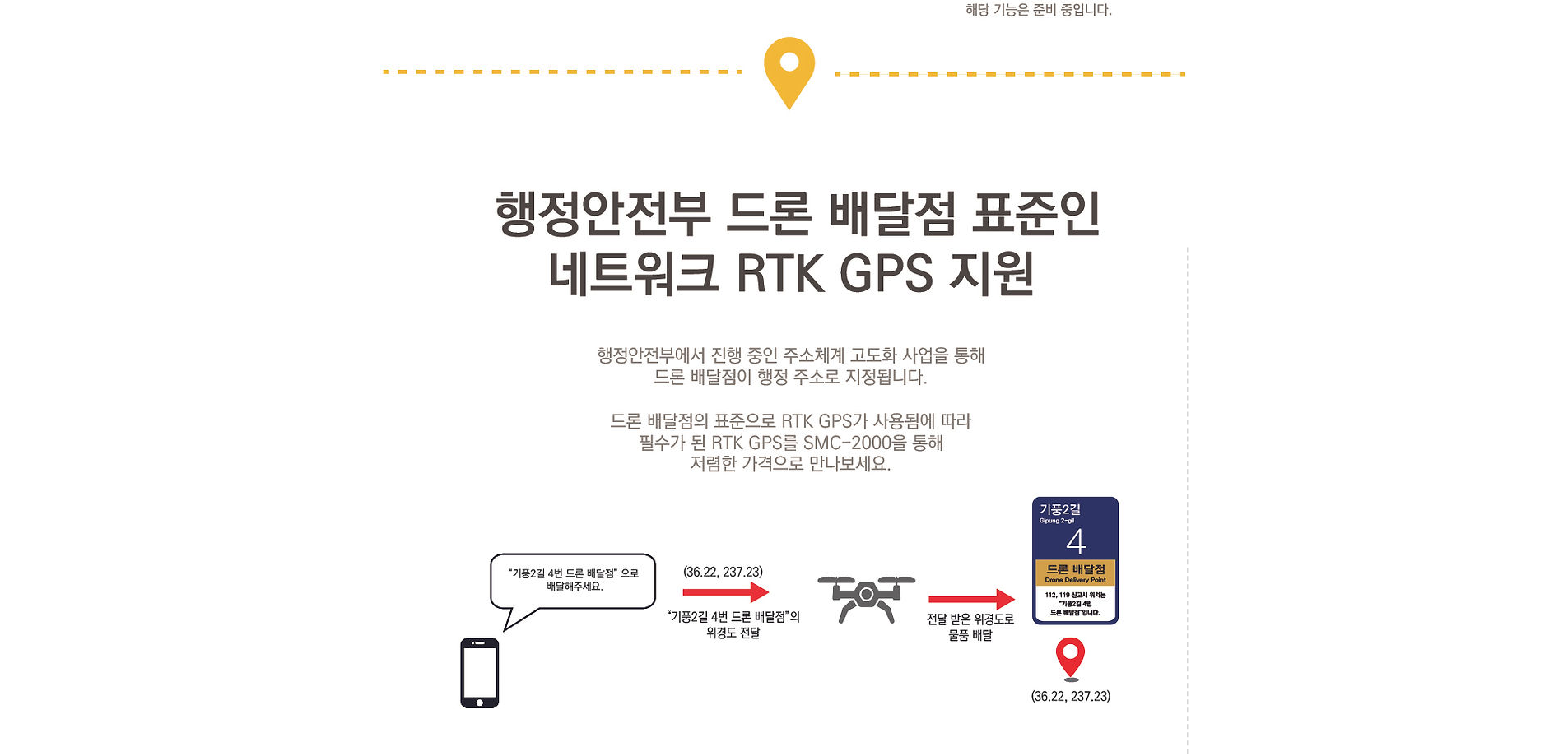
click at [1247, 260] on div at bounding box center [784, 53] width 1568 height 10635
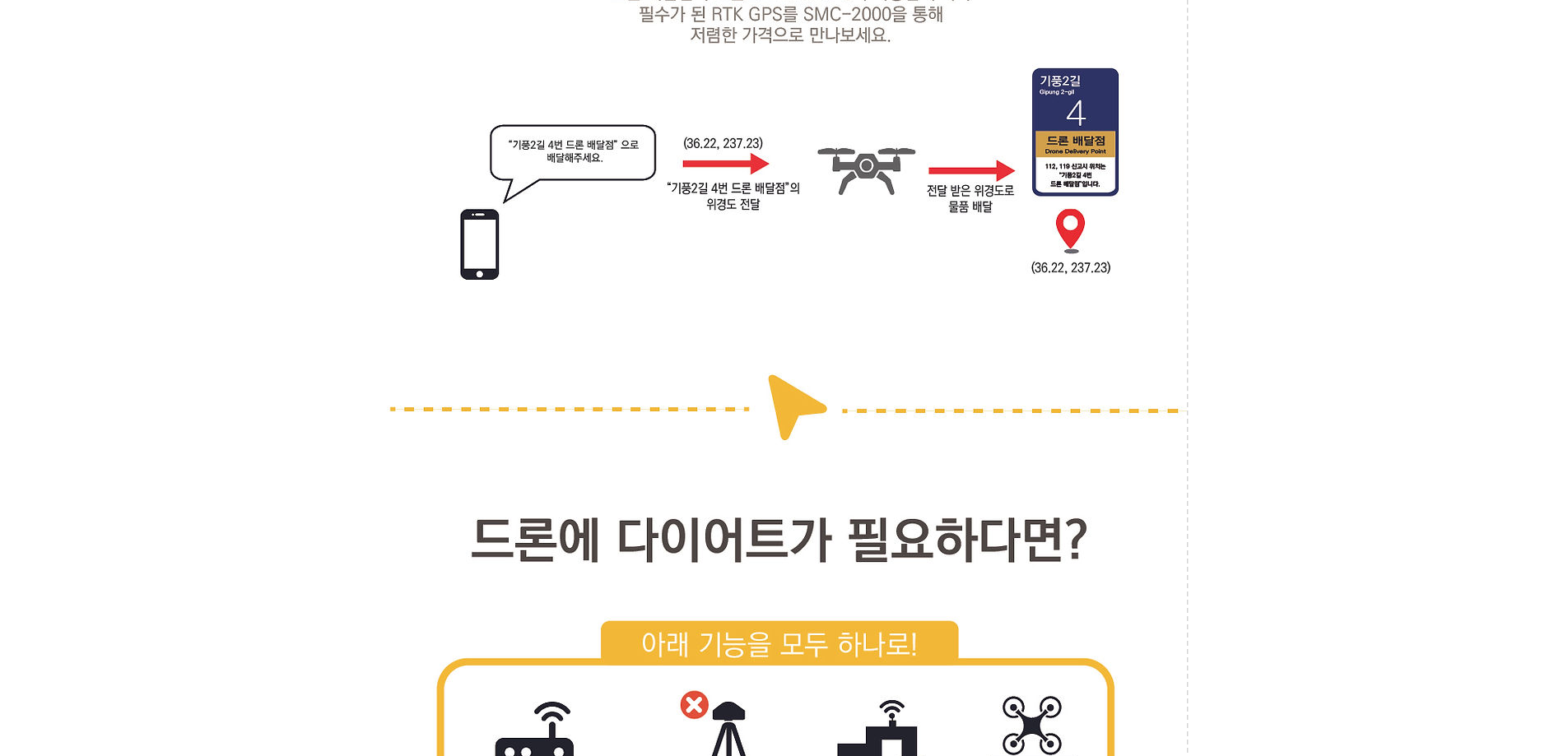
scroll to position [6337, 0]
